Goal: Transaction & Acquisition: Purchase product/service

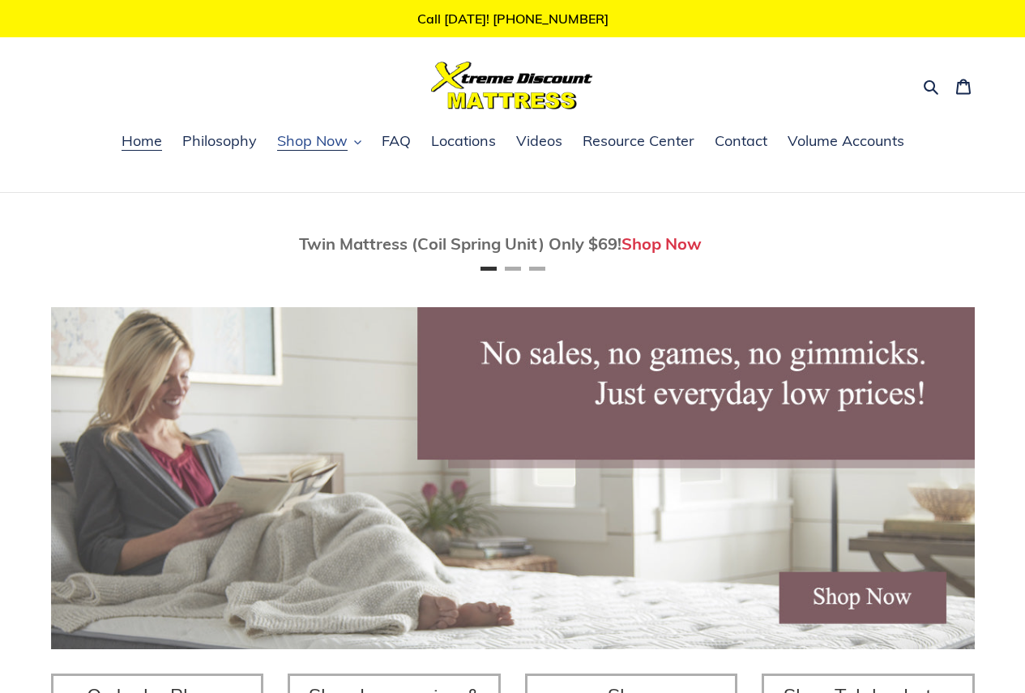
click at [349, 143] on button "Shop Now" at bounding box center [319, 142] width 101 height 24
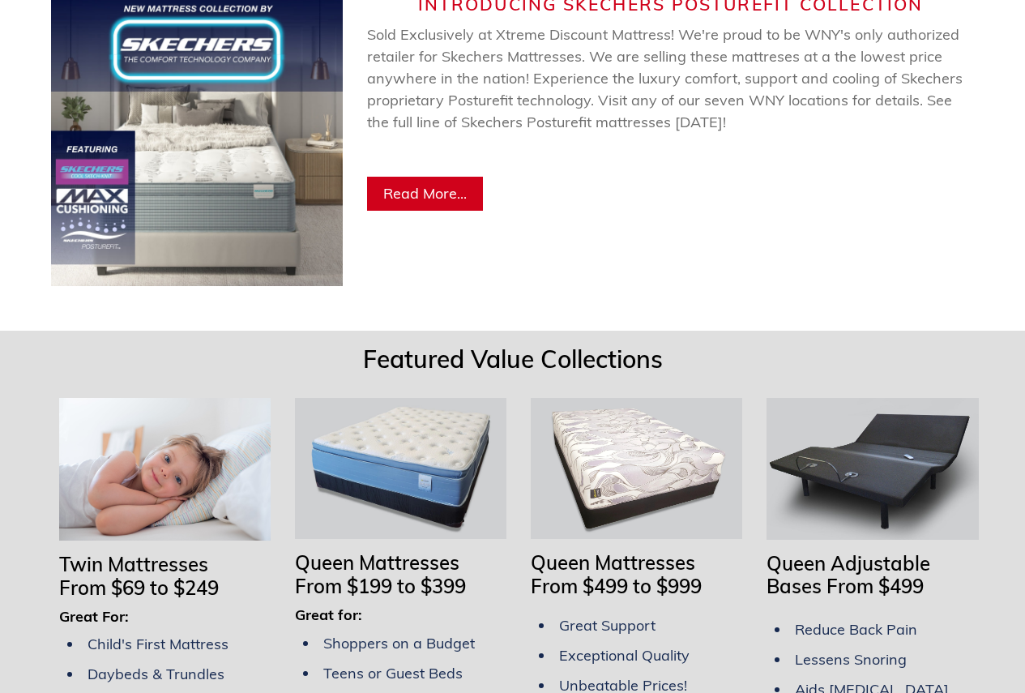
scroll to position [1216, 0]
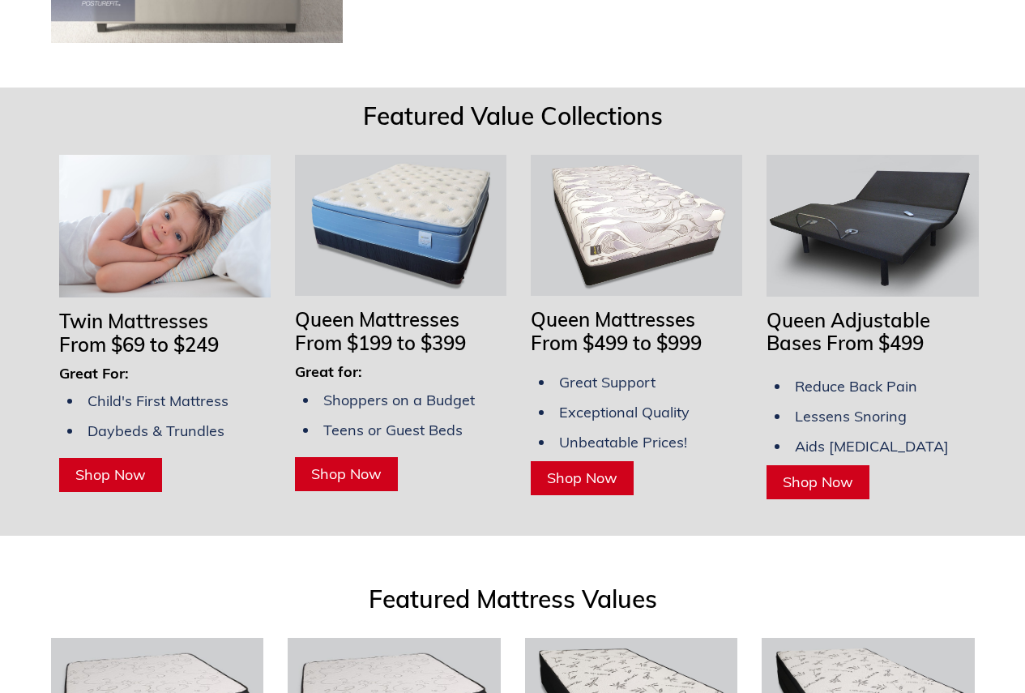
click at [131, 465] on span "Shop Now" at bounding box center [110, 474] width 71 height 19
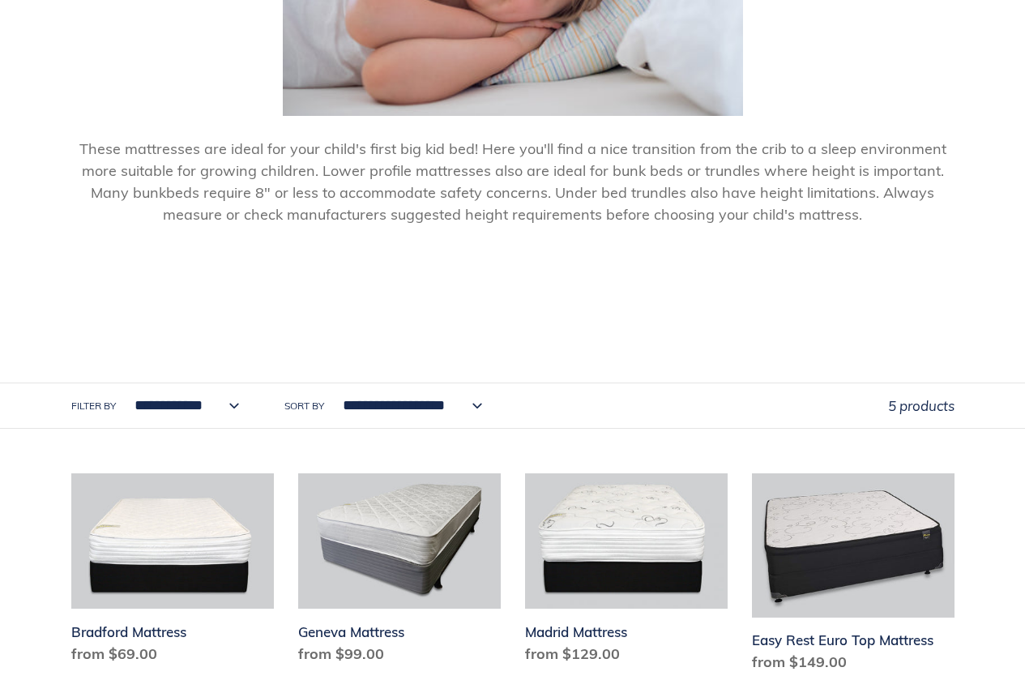
scroll to position [811, 0]
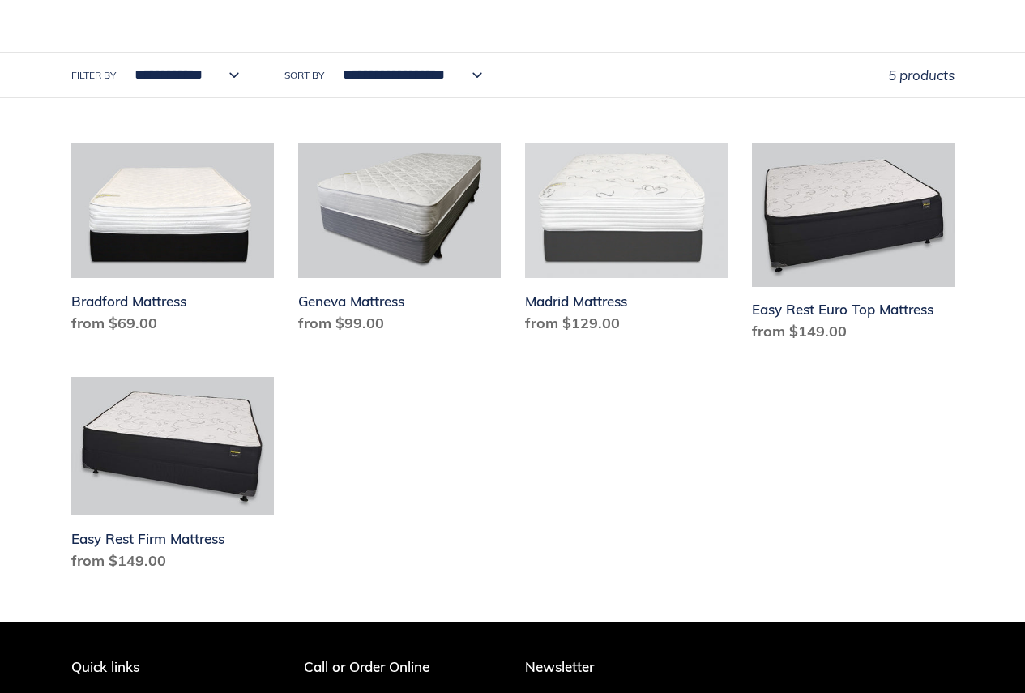
click at [596, 306] on link "Madrid Mattress" at bounding box center [626, 242] width 203 height 198
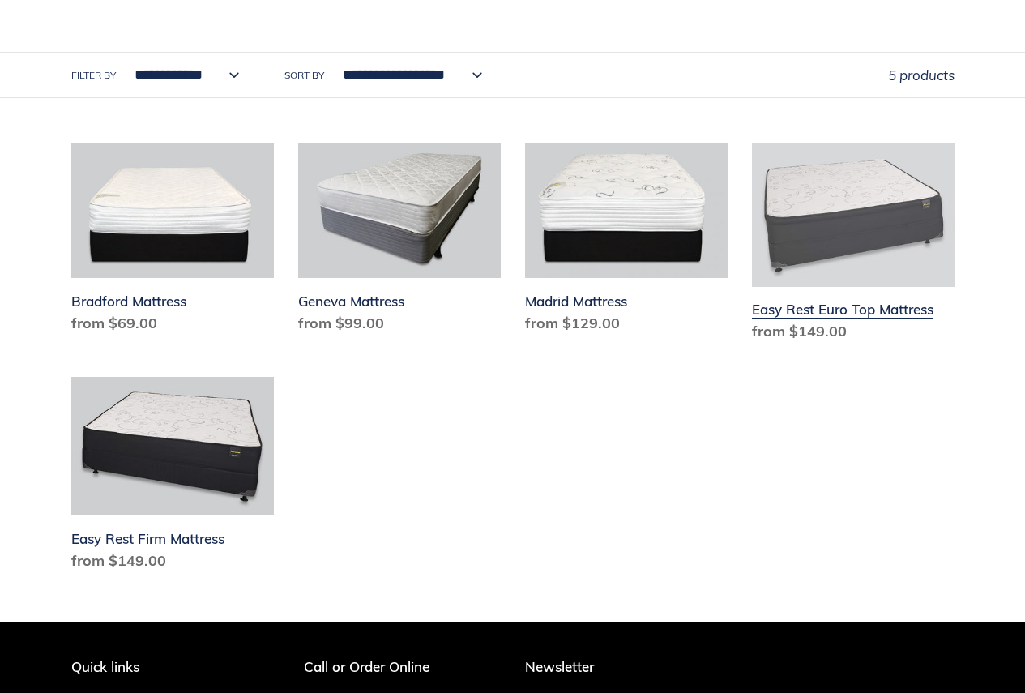
click at [828, 305] on link "Easy Rest Euro Top Mattress" at bounding box center [853, 246] width 203 height 207
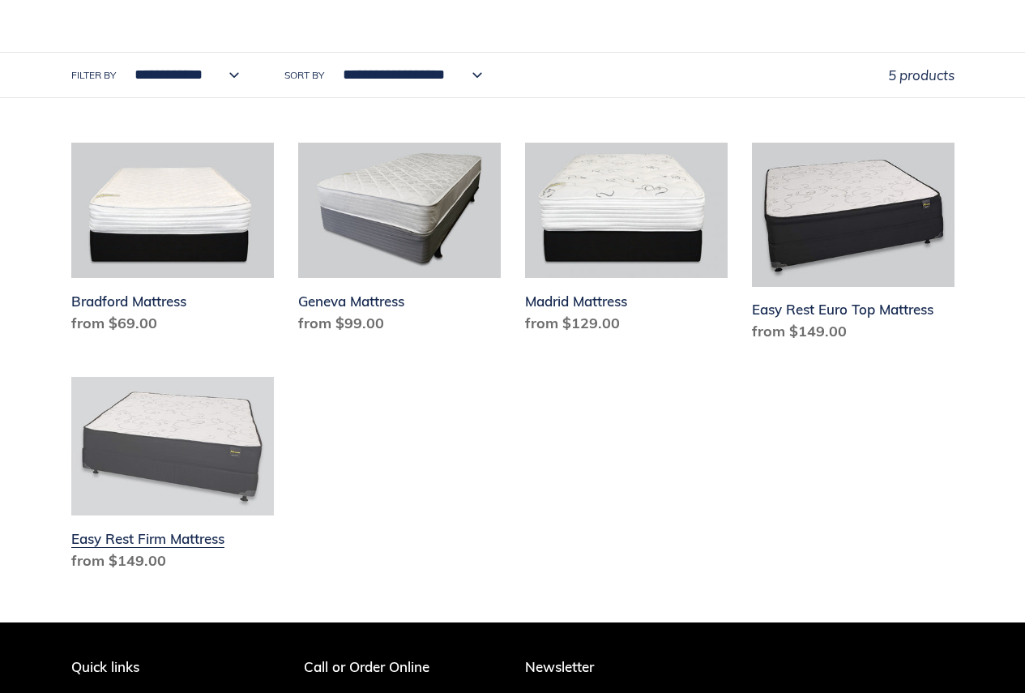
click at [147, 477] on link "Easy Rest Firm Mattress" at bounding box center [172, 477] width 203 height 201
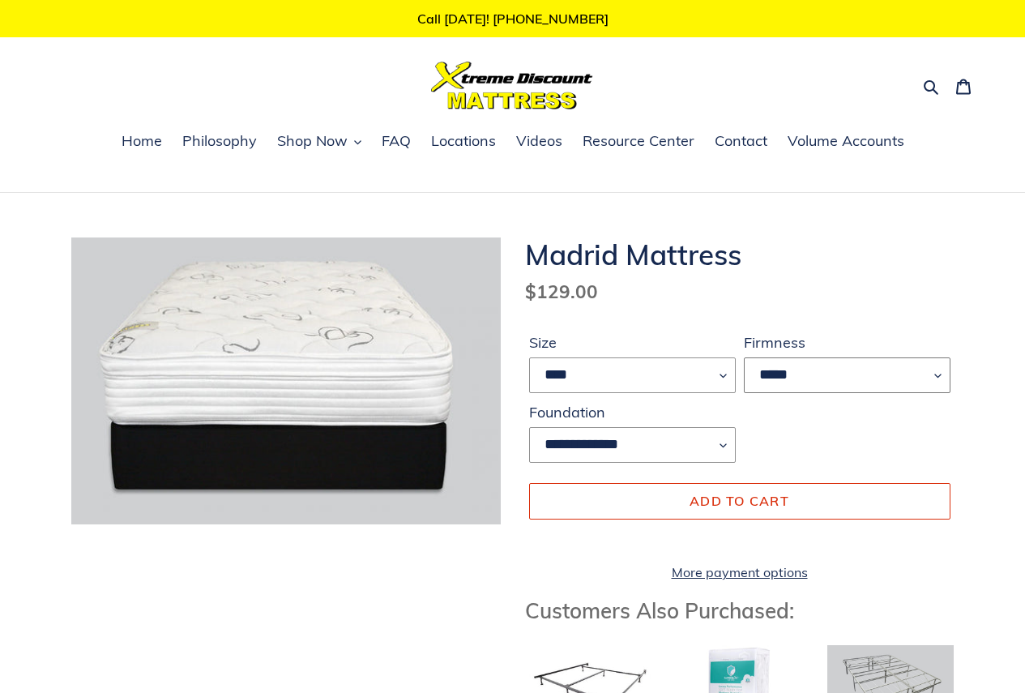
click at [885, 370] on select "*****" at bounding box center [847, 375] width 207 height 36
click at [829, 432] on div "**********" at bounding box center [740, 401] width 430 height 139
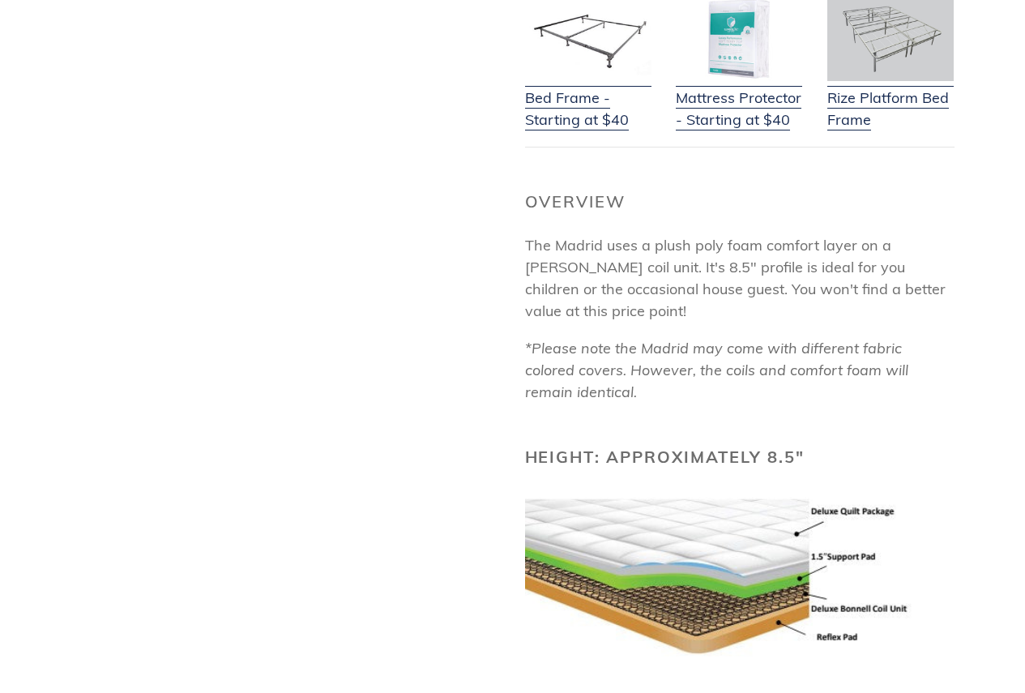
scroll to position [162, 0]
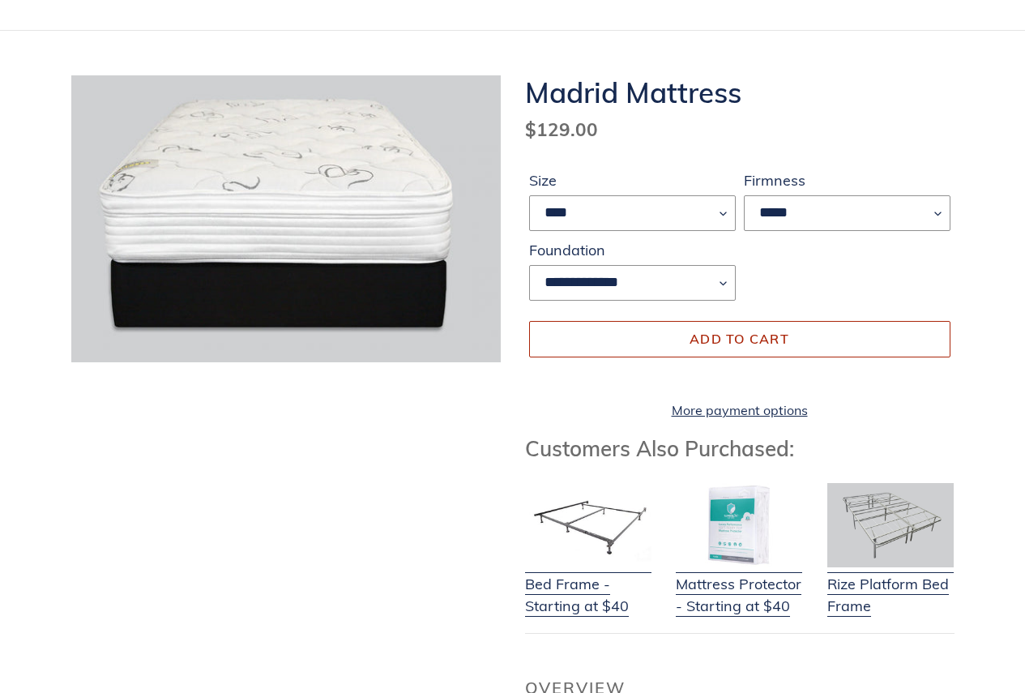
click at [576, 341] on button "Add to cart" at bounding box center [740, 339] width 422 height 36
